Goal: Check status

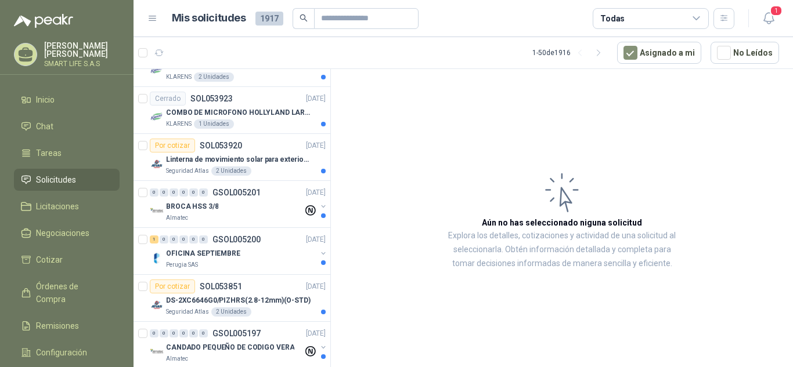
scroll to position [2074, 0]
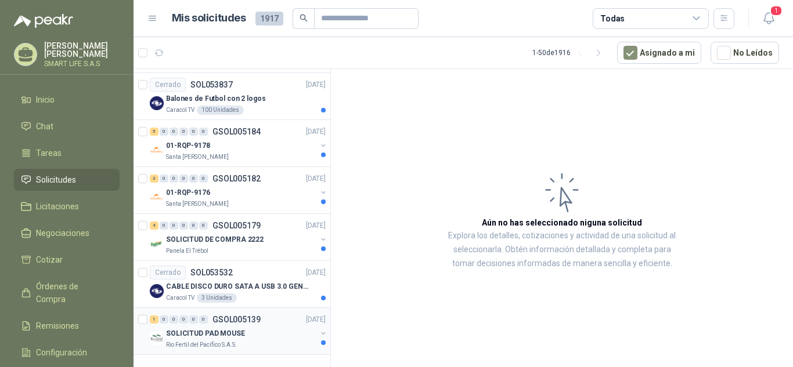
click at [268, 327] on div "SOLICITUD PAD MOUSE" at bounding box center [241, 334] width 150 height 14
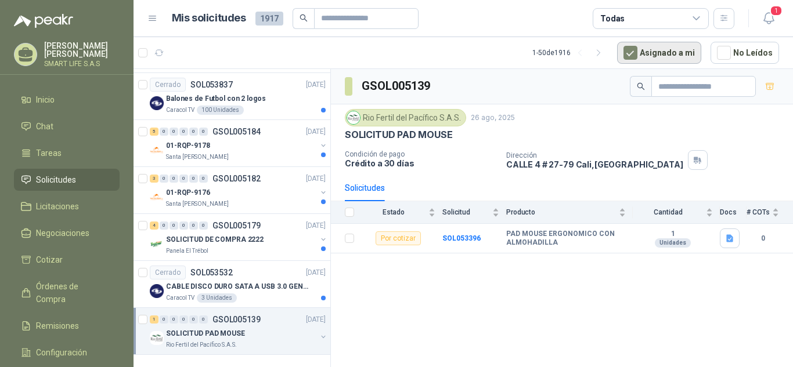
click at [647, 52] on button "Asignado a mi" at bounding box center [659, 53] width 84 height 22
click at [673, 59] on button "Asignado a mi" at bounding box center [659, 53] width 84 height 22
click at [287, 282] on p "CABLE DISCO DURO SATA A USB 3.0 GENERICO" at bounding box center [238, 287] width 145 height 11
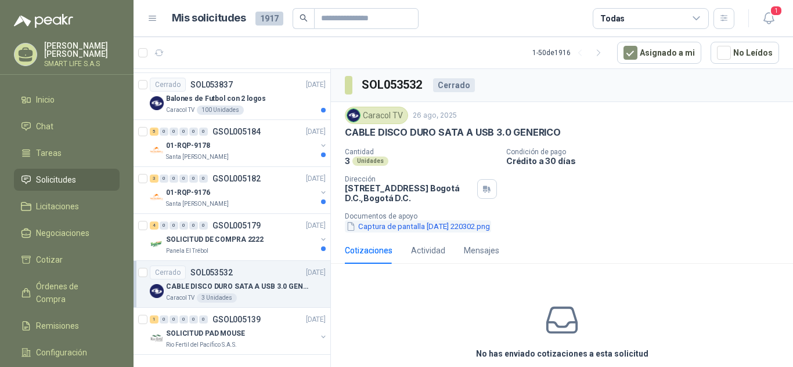
click at [487, 229] on button "Captura de pantalla [DATE] 220302.png" at bounding box center [418, 227] width 146 height 12
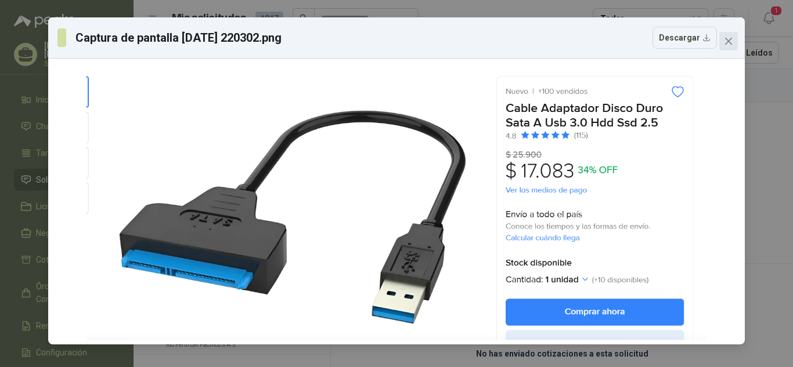
click at [731, 39] on icon "close" at bounding box center [728, 41] width 7 height 7
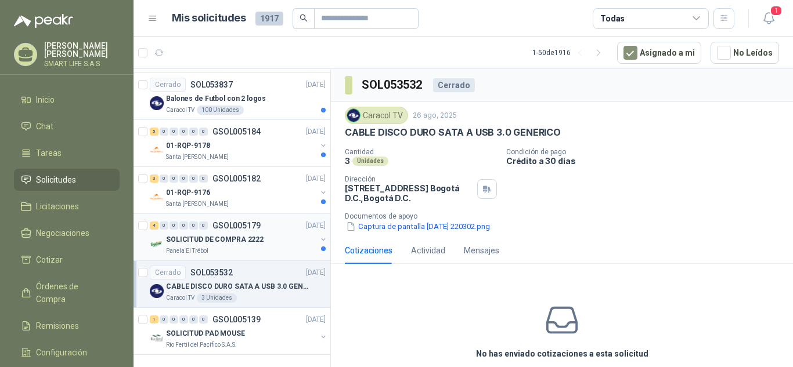
click at [224, 235] on p "SOLICITUD DE COMPRA 2222" at bounding box center [215, 240] width 98 height 11
